Goal: Find specific page/section: Find specific page/section

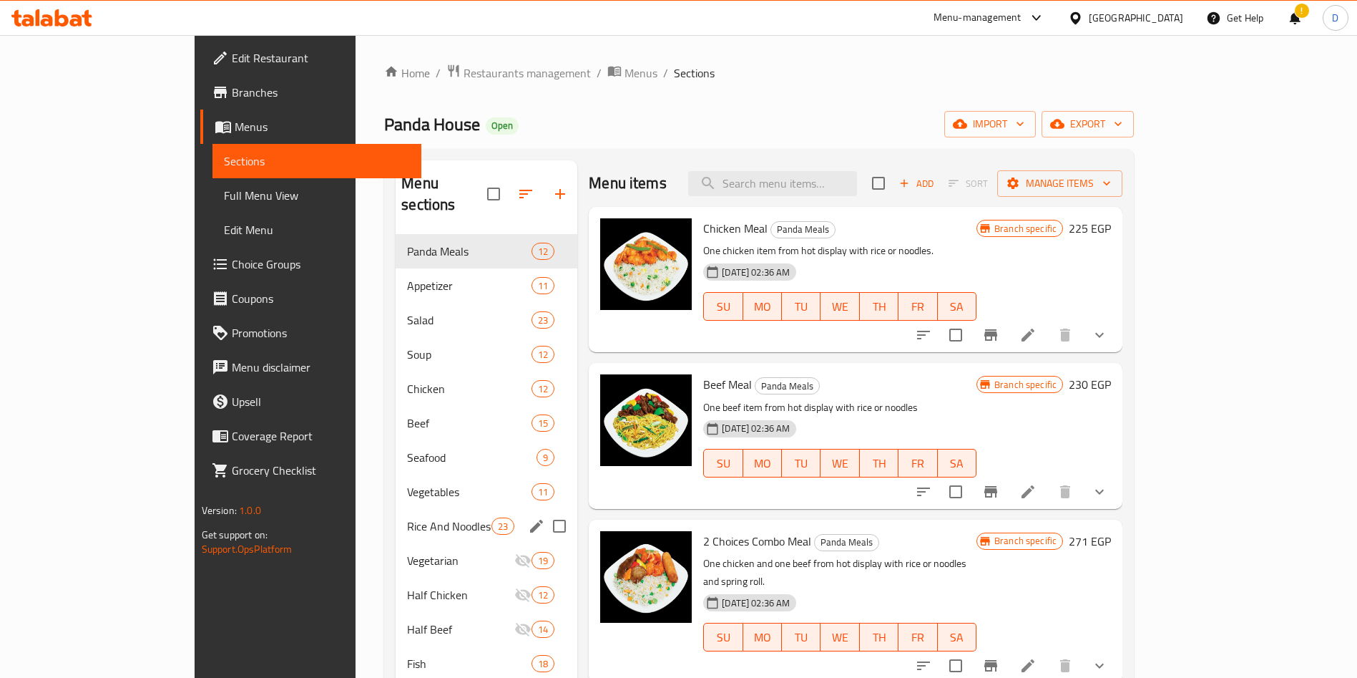
scroll to position [147, 0]
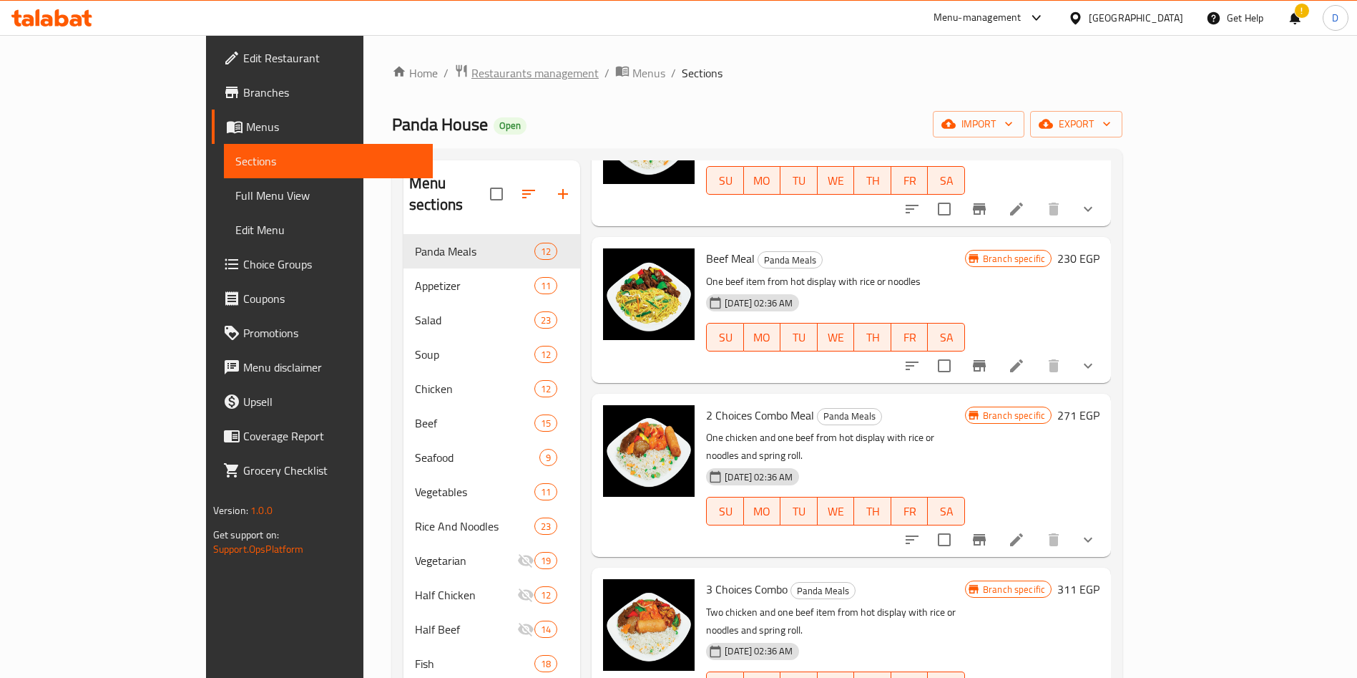
click at [472, 71] on span "Restaurants management" at bounding box center [535, 72] width 127 height 17
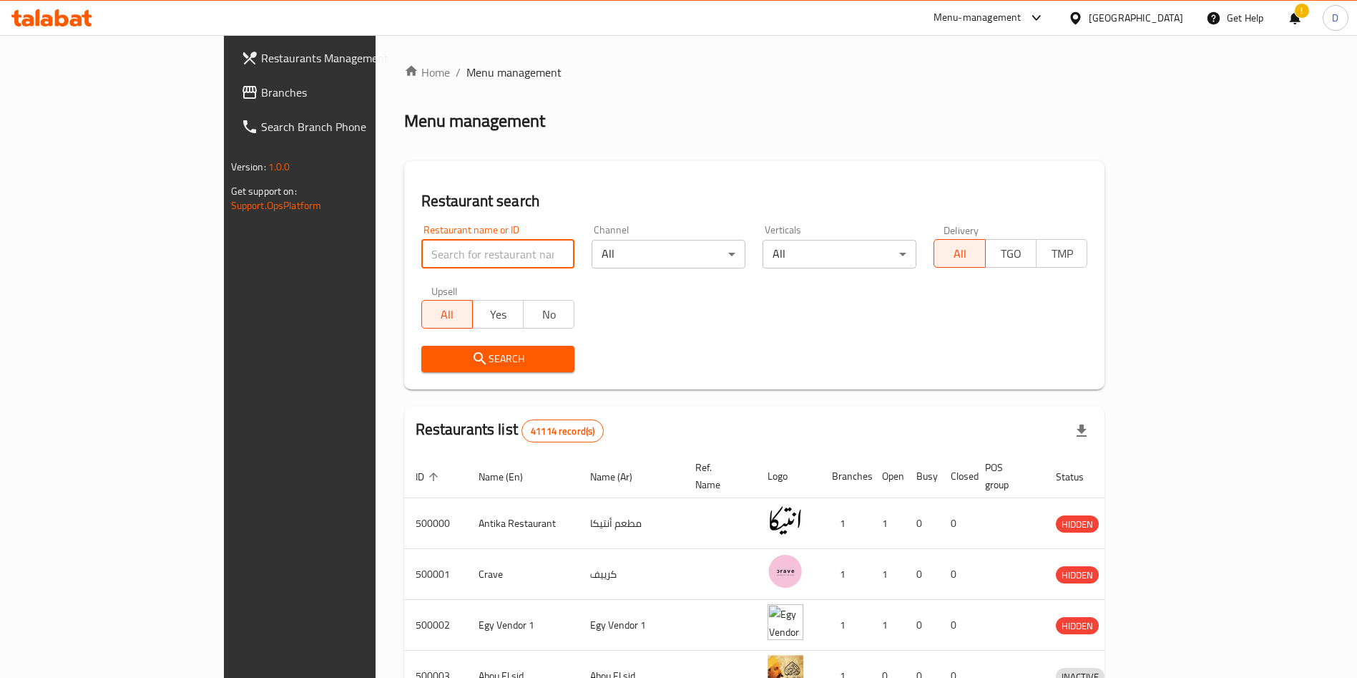
click at [432, 255] on input "search" at bounding box center [498, 254] width 154 height 29
type input "[PERSON_NAME]"
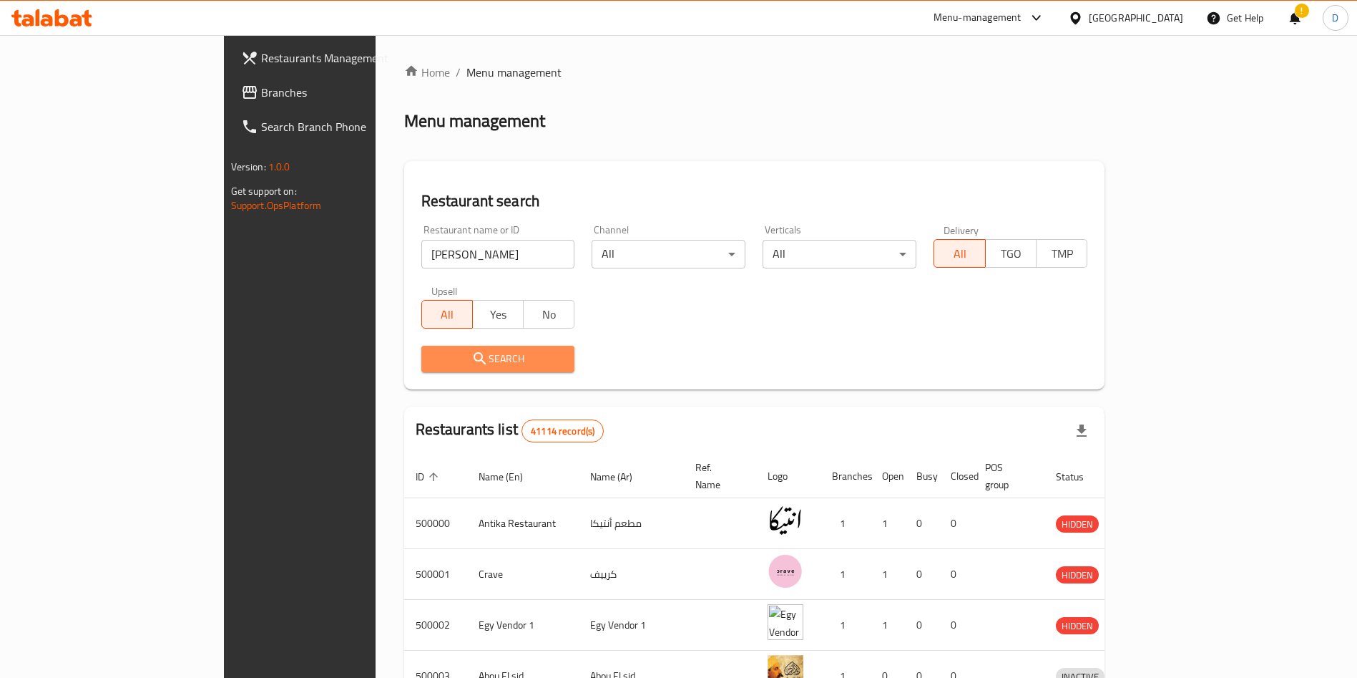
click at [446, 361] on span "Search" at bounding box center [498, 359] width 131 height 18
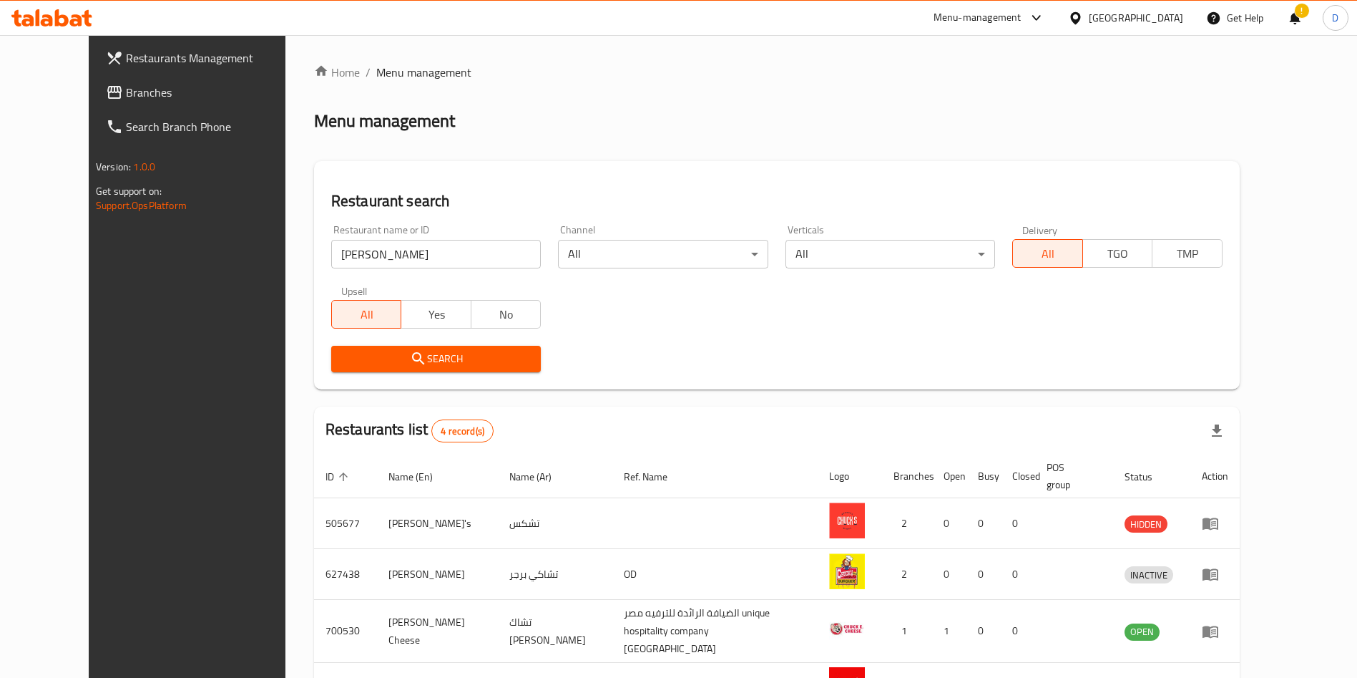
scroll to position [85, 0]
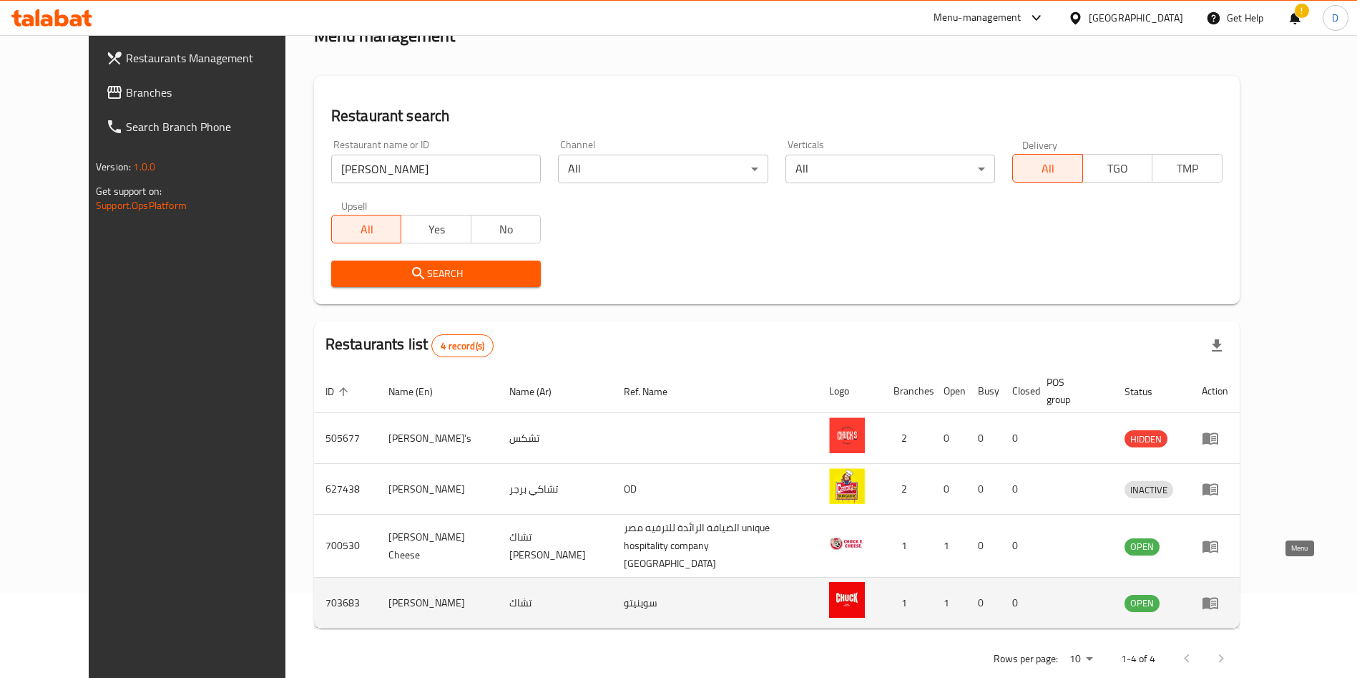
click at [1219, 594] on icon "enhanced table" at bounding box center [1210, 602] width 17 height 17
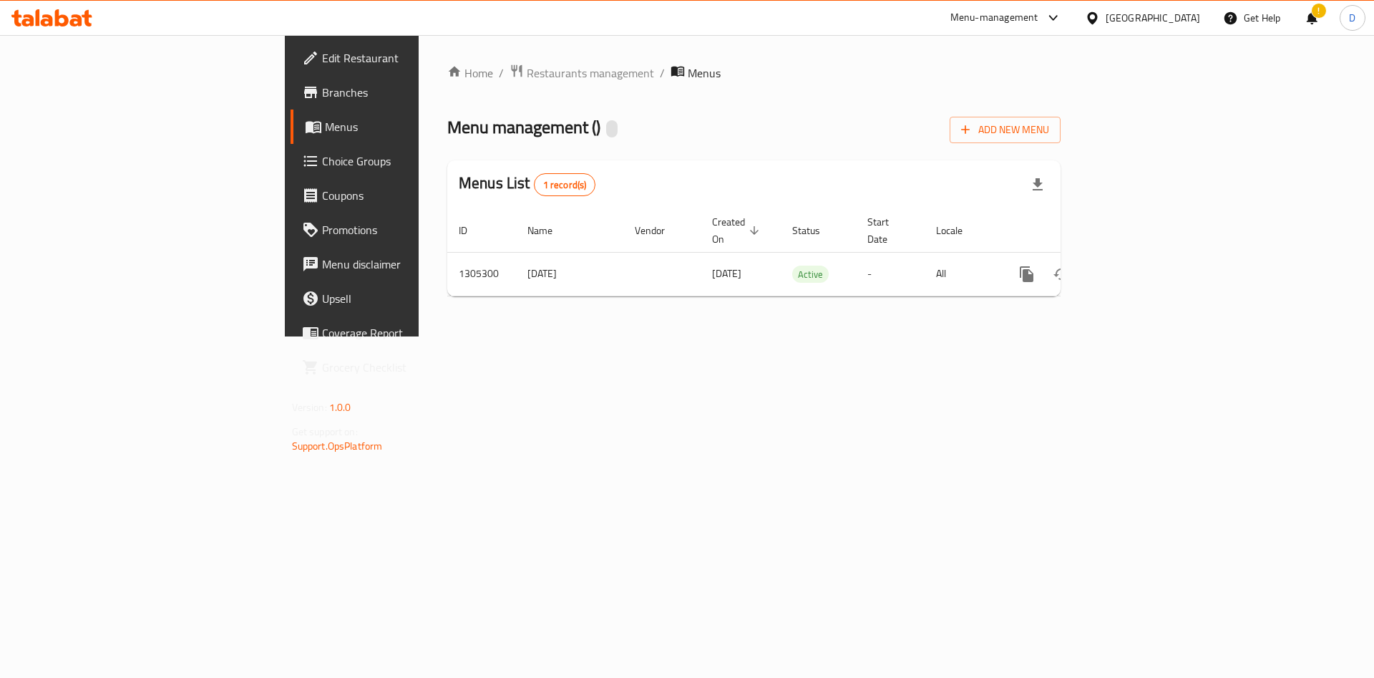
click at [285, 91] on div "Edit Restaurant Branches Menus Choice Groups Coupons Promotions Menu disclaimer…" at bounding box center [687, 185] width 805 height 301
click at [322, 94] on span "Branches" at bounding box center [412, 92] width 181 height 17
